Goal: Task Accomplishment & Management: Use online tool/utility

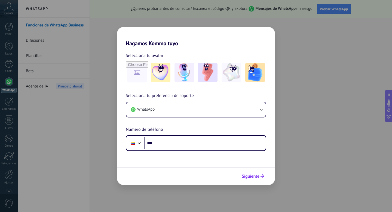
click at [250, 178] on span "Siguiente" at bounding box center [251, 176] width 18 height 4
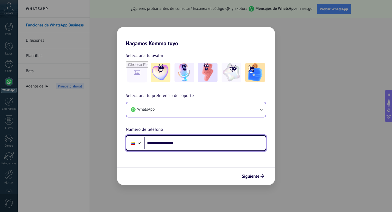
type input "**********"
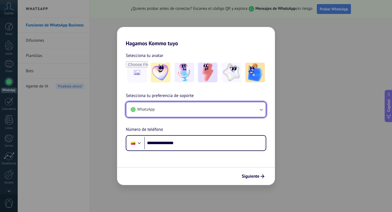
click at [256, 110] on button "WhatsApp" at bounding box center [196, 109] width 140 height 15
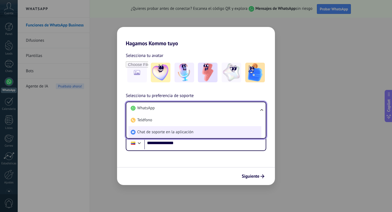
click at [179, 134] on span "Chat de soporte en la aplicación" at bounding box center [165, 131] width 56 height 5
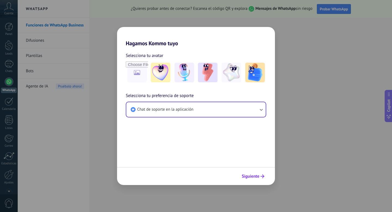
click at [257, 178] on span "Siguiente" at bounding box center [251, 176] width 18 height 4
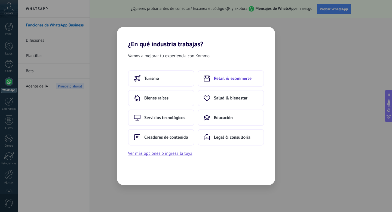
click at [239, 81] on button "Retail & ecommerce" at bounding box center [231, 78] width 66 height 16
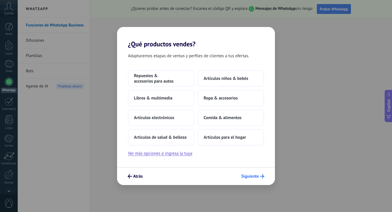
click at [244, 177] on span "Siguiente" at bounding box center [250, 176] width 18 height 4
click at [225, 121] on button "Comida & alimentos" at bounding box center [231, 118] width 66 height 16
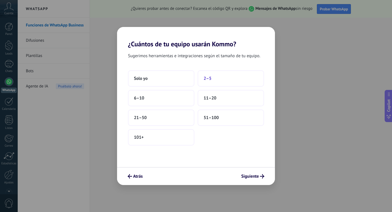
click at [214, 84] on button "2–5" at bounding box center [231, 78] width 66 height 16
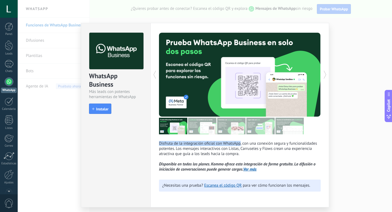
drag, startPoint x: 159, startPoint y: 144, endPoint x: 240, endPoint y: 144, distance: 81.5
click at [240, 144] on p "Disfruta de la integración oficial con WhatsApp, con una conexión segura y func…" at bounding box center [240, 156] width 162 height 31
click at [104, 110] on span "Instalar" at bounding box center [102, 109] width 12 height 4
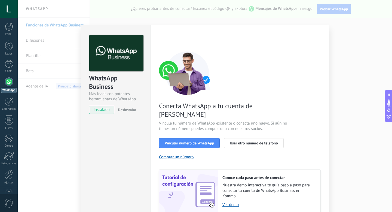
scroll to position [17, 0]
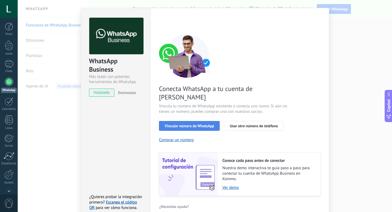
click at [195, 124] on span "Vincular número de WhatsApp" at bounding box center [189, 126] width 49 height 4
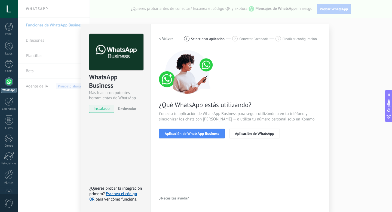
scroll to position [1, 0]
click at [241, 132] on span "Aplicación de WhatsApp" at bounding box center [254, 134] width 39 height 4
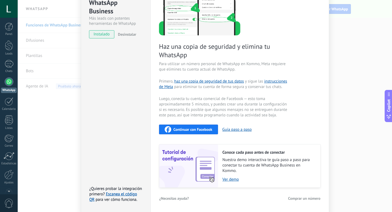
scroll to position [75, 0]
click at [235, 130] on button "Guía paso a paso" at bounding box center [237, 129] width 29 height 5
